Goal: Check status: Check status

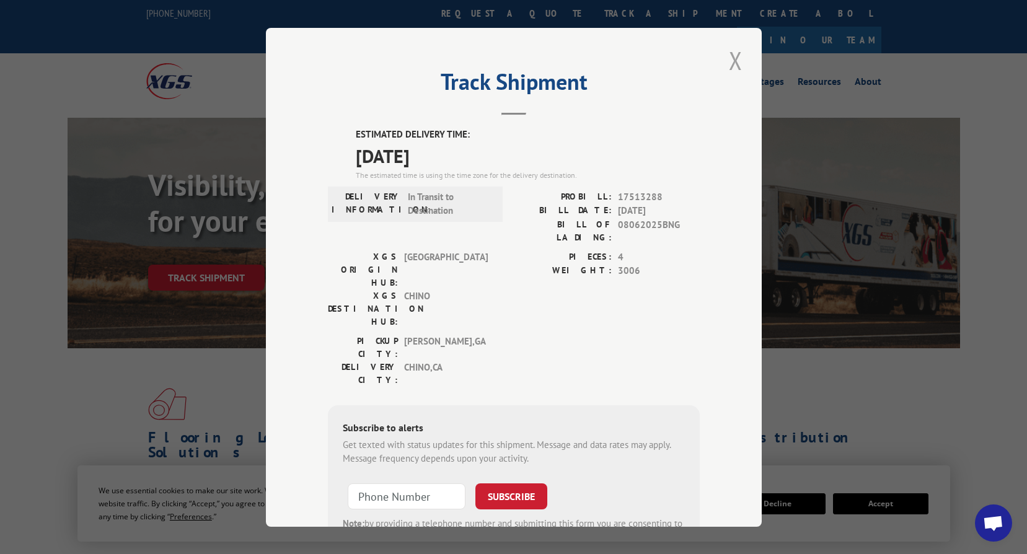
click at [730, 66] on button "Close modal" at bounding box center [735, 60] width 21 height 34
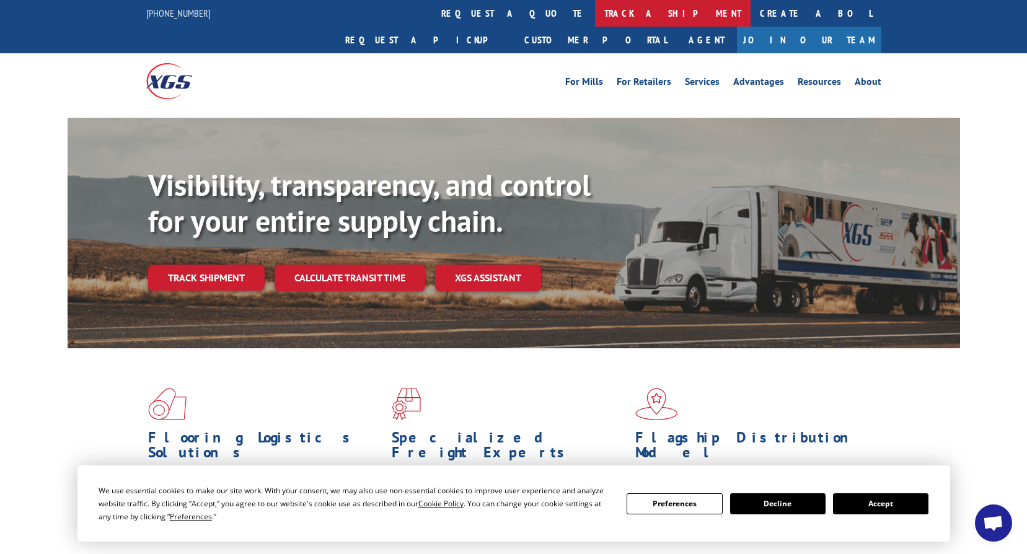
click at [595, 9] on link "track a shipment" at bounding box center [673, 13] width 156 height 27
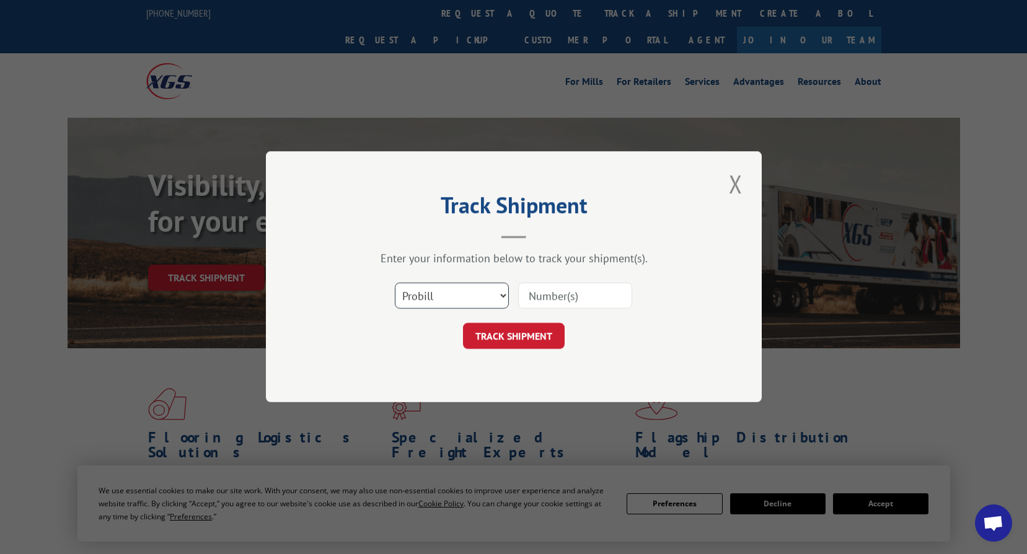
click at [449, 290] on select "Select category... Probill BOL PO" at bounding box center [452, 296] width 114 height 26
select select "bol"
click at [395, 283] on select "Select category... Probill BOL PO" at bounding box center [452, 296] width 114 height 26
click at [547, 282] on div at bounding box center [575, 296] width 114 height 29
click at [545, 289] on input at bounding box center [575, 296] width 114 height 26
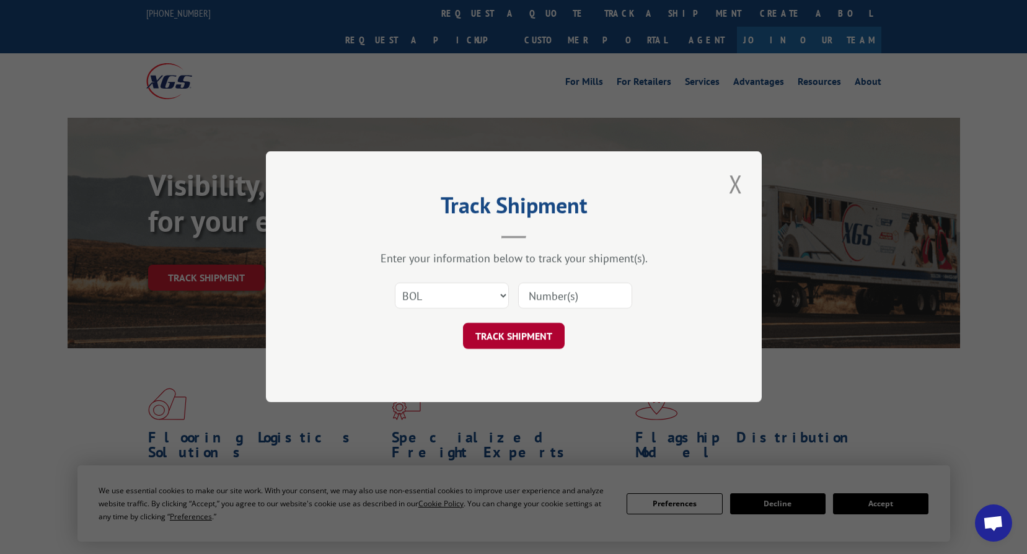
paste input "08062025BNG"
type input "08062025BNG"
click at [514, 337] on button "TRACK SHIPMENT" at bounding box center [514, 337] width 102 height 26
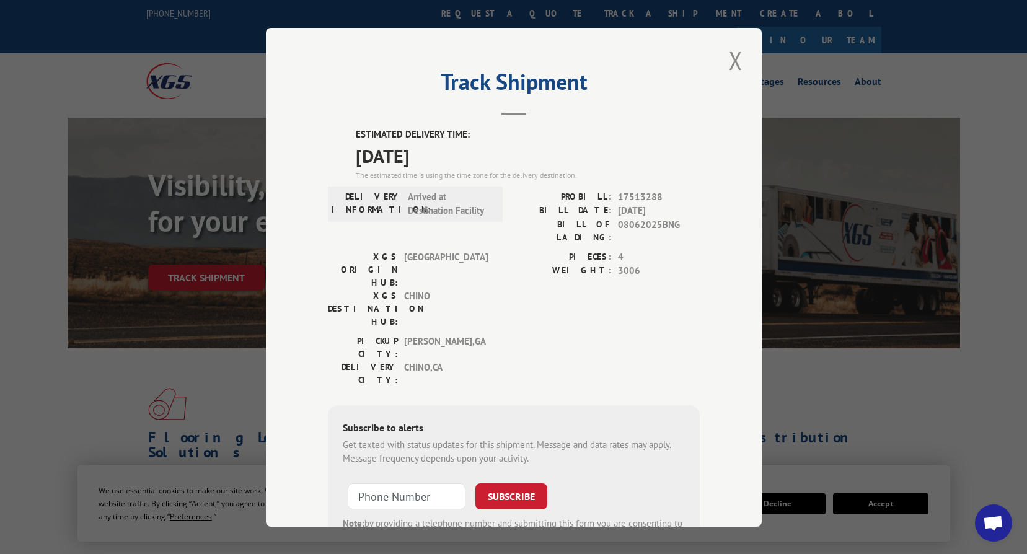
click at [531, 334] on div "PICKUP CITY: [GEOGRAPHIC_DATA] , [GEOGRAPHIC_DATA] DELIVERY CITY: [GEOGRAPHIC_D…" at bounding box center [514, 363] width 372 height 58
click at [526, 334] on div "PICKUP CITY: [GEOGRAPHIC_DATA] , [GEOGRAPHIC_DATA] DELIVERY CITY: [GEOGRAPHIC_D…" at bounding box center [514, 363] width 372 height 58
